Goal: Find specific page/section: Find specific page/section

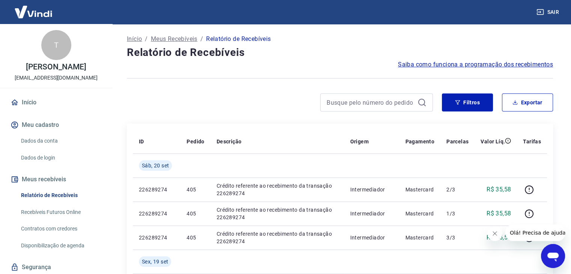
click at [30, 103] on link "Início" at bounding box center [56, 102] width 94 height 17
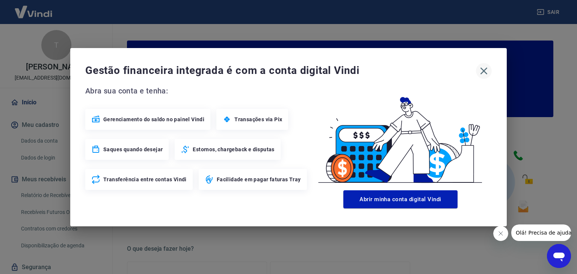
click at [484, 71] on icon "button" at bounding box center [484, 70] width 7 height 7
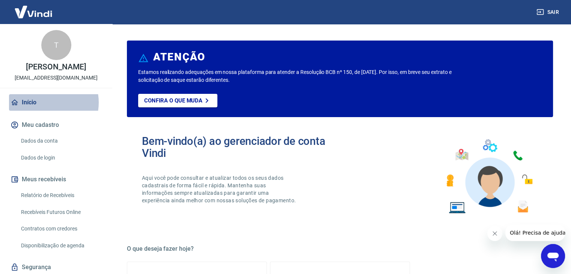
click at [45, 103] on link "Início" at bounding box center [56, 102] width 94 height 17
